Goal: Task Accomplishment & Management: Use online tool/utility

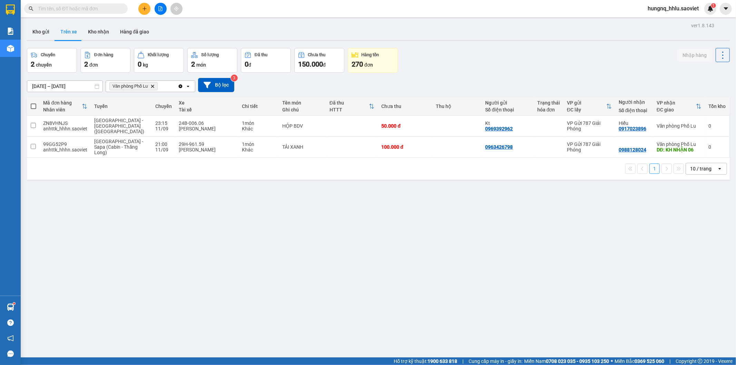
click at [59, 7] on input "text" at bounding box center [78, 9] width 81 height 8
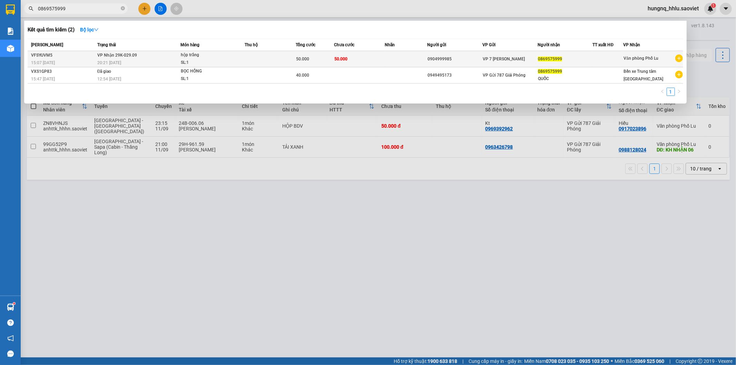
type input "0869575999"
click at [105, 60] on span "20:21 [DATE]" at bounding box center [109, 62] width 24 height 5
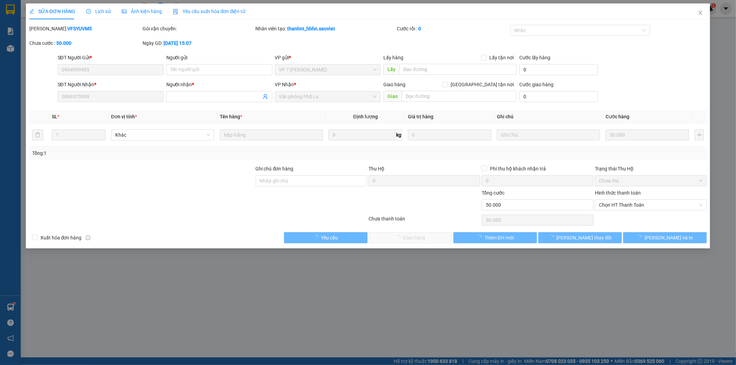
type input "0904999985"
type input "0869575999"
type input "50.000"
click at [600, 205] on span "Chọn HT Thanh Toán" at bounding box center [651, 205] width 104 height 10
click at [607, 216] on div "Tại văn phòng" at bounding box center [652, 219] width 104 height 8
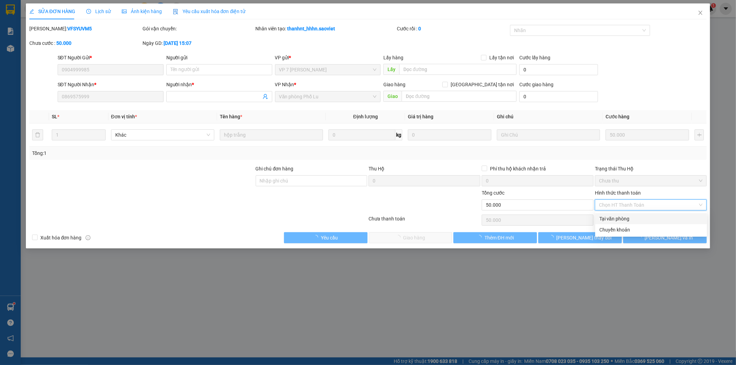
type input "0"
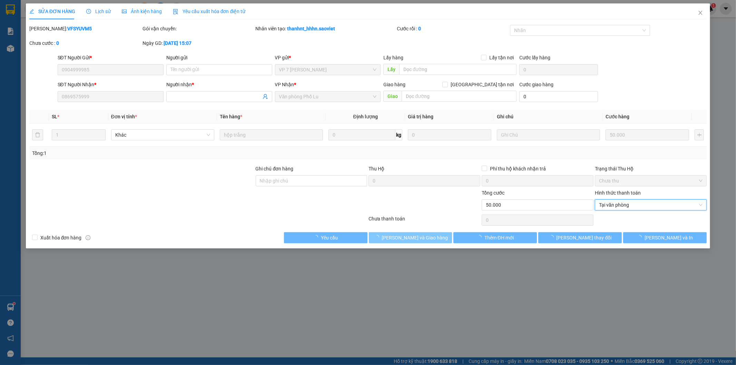
click at [437, 238] on button "[PERSON_NAME] và Giao hàng" at bounding box center [411, 237] width 84 height 11
